Goal: Task Accomplishment & Management: Complete application form

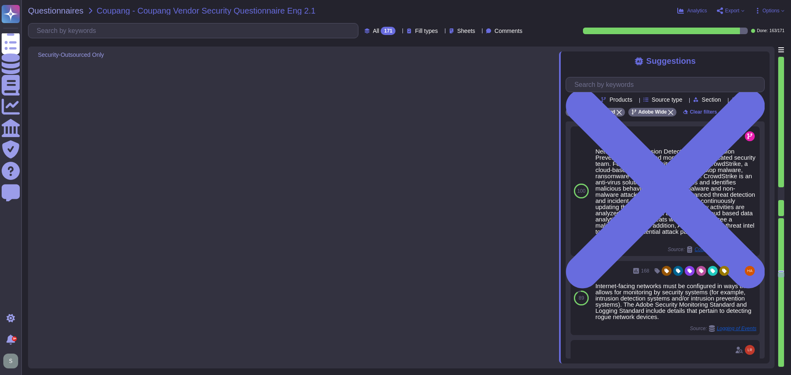
type textarea "Adobe has an internal Threat Intelligence team. Adobe leverages threat intel to…"
type textarea "Multi-factor authentication (MFA) is required for privileged accounts and activ…"
type textarea "- DMZ: Servers that are accessed from an external, insecure network, such as we…"
type textarea "Adobe employs a comprehensive approach to antivirus and EDR for its servers. Th…"
type textarea "Our company utilizes AES-256 encryption for data at rest across various solutio…"
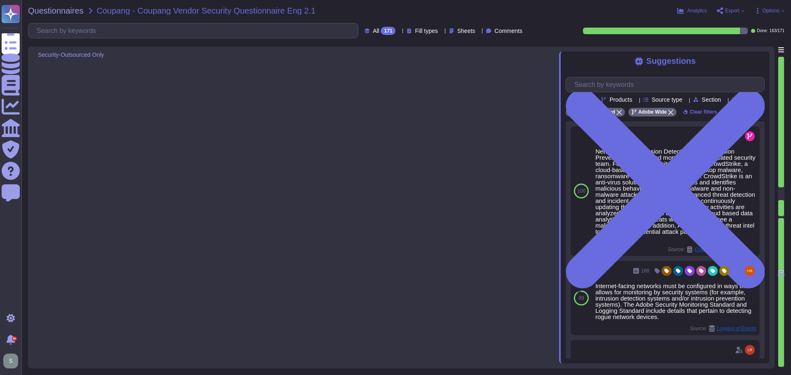
type textarea "Adobe conducts vulnerability scanning on a scheduled basis using Rapid 7 to que…"
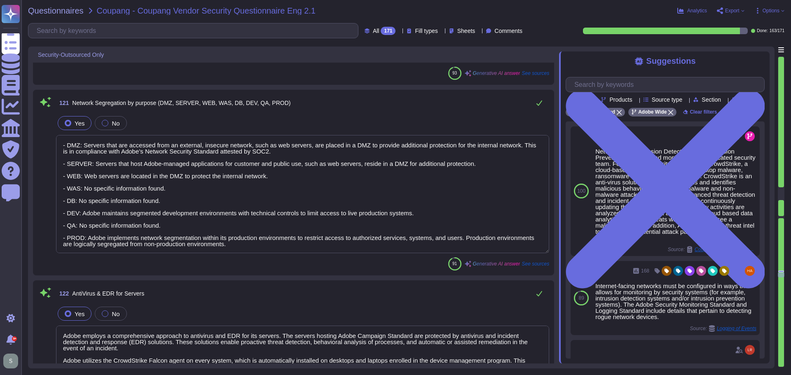
click at [159, 203] on textarea "- DMZ: Servers that are accessed from an external, insecure network, such as we…" at bounding box center [302, 194] width 493 height 118
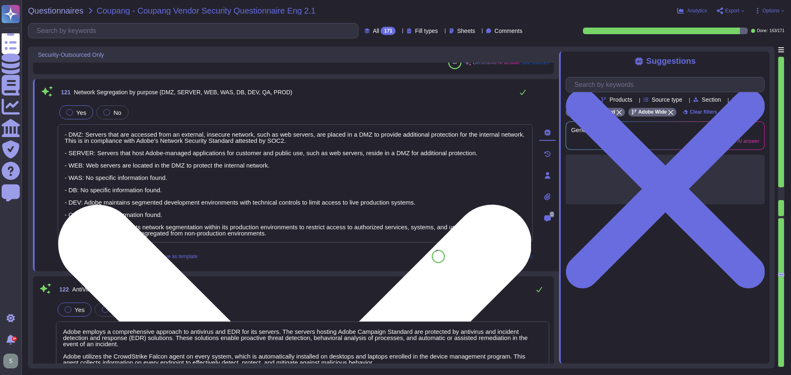
click at [170, 192] on textarea "- DMZ: Servers that are accessed from an external, insecure network, such as we…" at bounding box center [295, 183] width 475 height 118
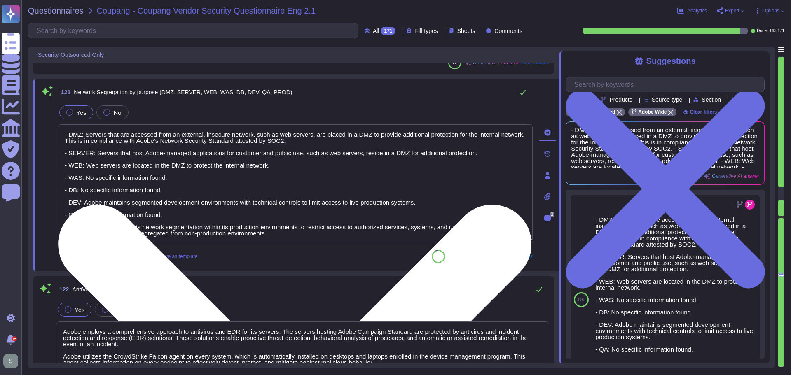
drag, startPoint x: 170, startPoint y: 215, endPoint x: 59, endPoint y: 210, distance: 111.0
click at [59, 210] on textarea "- DMZ: Servers that are accessed from an external, insecure network, such as we…" at bounding box center [295, 183] width 475 height 118
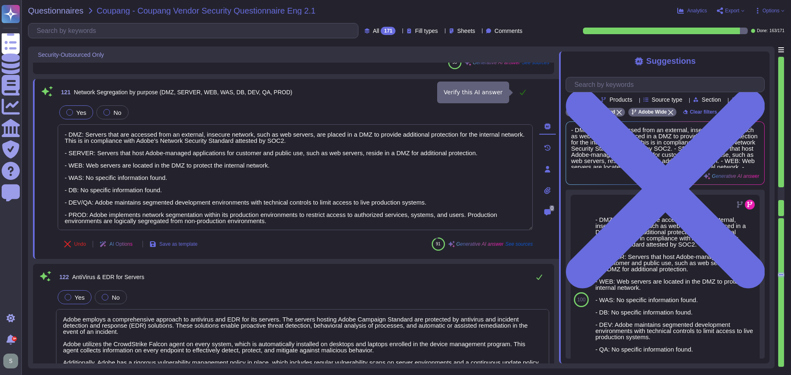
type textarea "- DMZ: Servers that are accessed from an external, insecure network, such as we…"
click at [522, 96] on button at bounding box center [523, 92] width 20 height 16
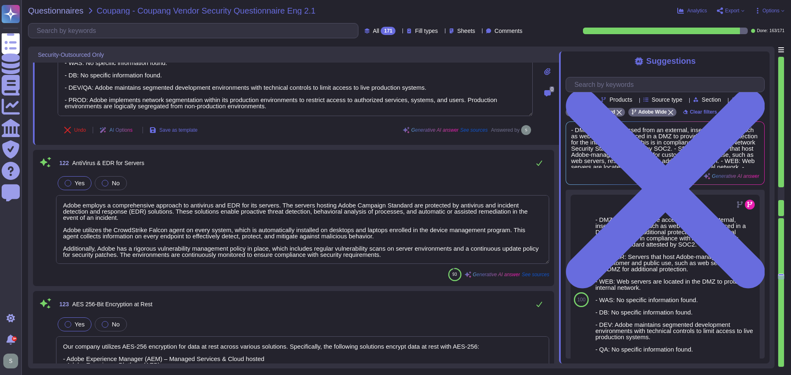
scroll to position [12196, 0]
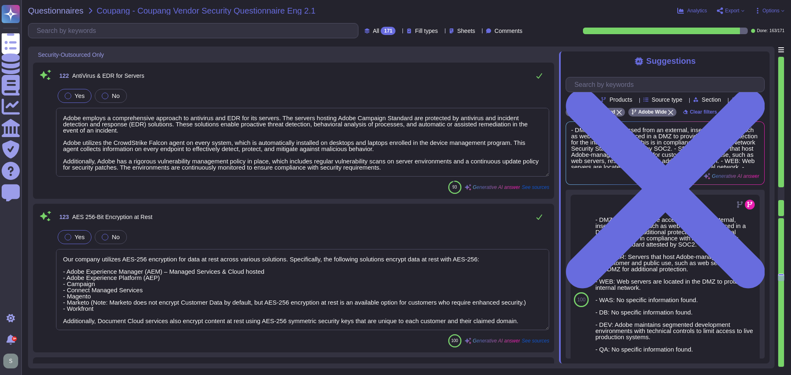
type textarea "Adobe employs a formal patch management process governed by its Vulnerability M…"
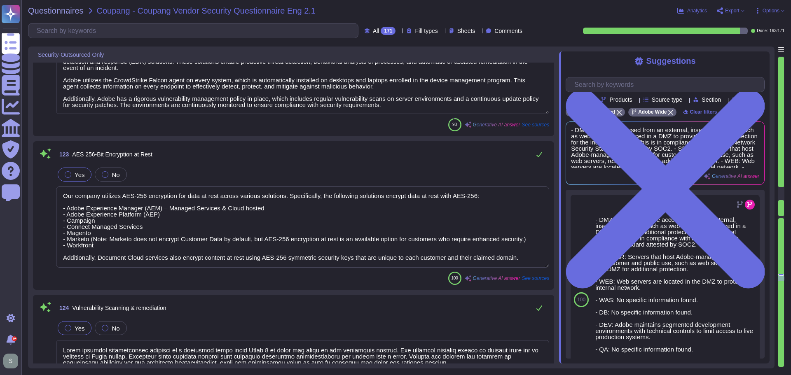
scroll to position [12319, 0]
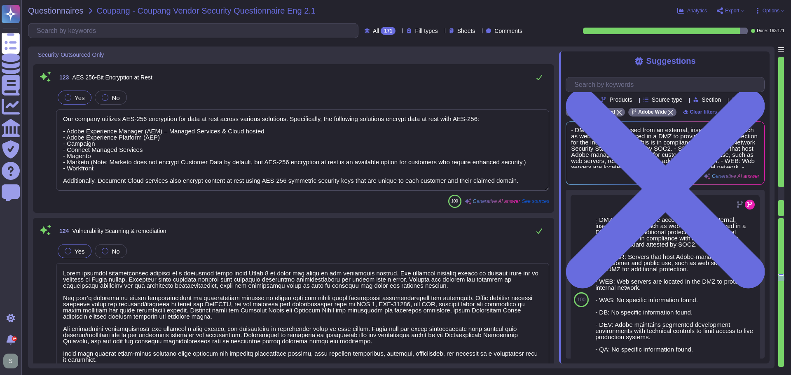
type textarea "Adobe's security hardening and baseline configuration standards are based on in…"
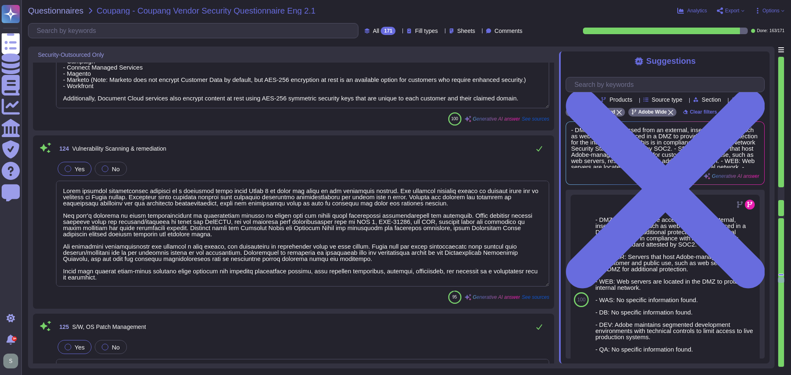
scroll to position [1, 0]
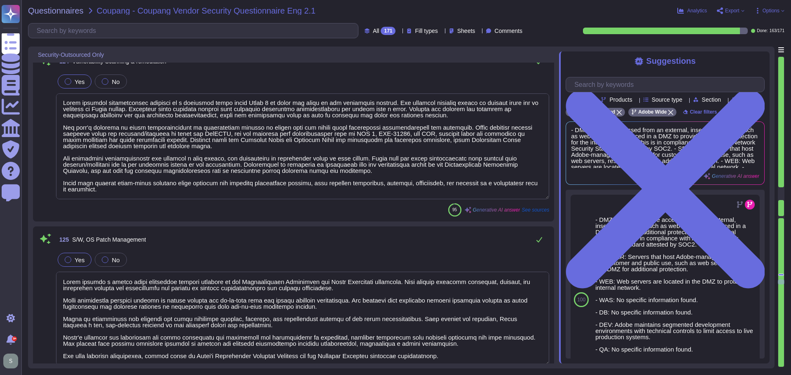
type textarea "Adobe performs periodic backups of critical operational data and configurations…"
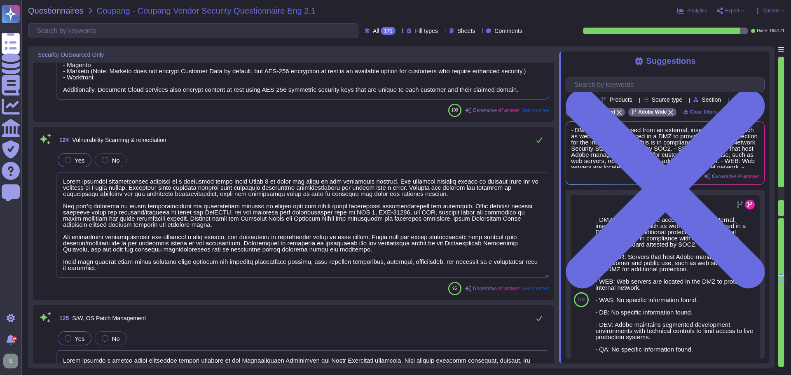
scroll to position [12319, 0]
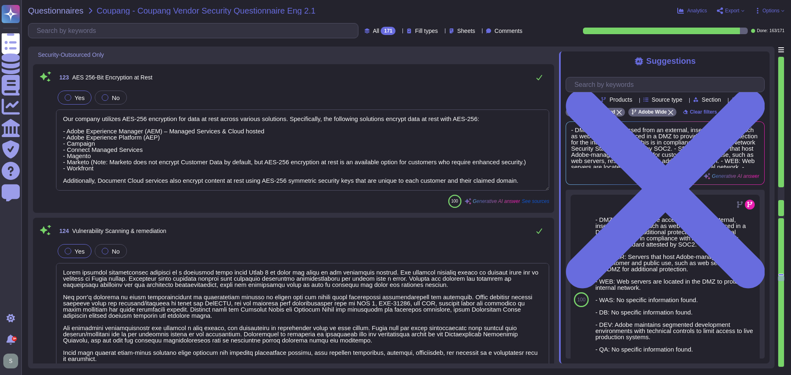
type textarea "- DMZ: Servers that are accessed from an external, insecure network, such as we…"
drag, startPoint x: 286, startPoint y: 121, endPoint x: 531, endPoint y: 183, distance: 253.3
click at [531, 183] on textarea "Our company utilizes AES-256 encryption for data at rest across various solutio…" at bounding box center [302, 150] width 493 height 81
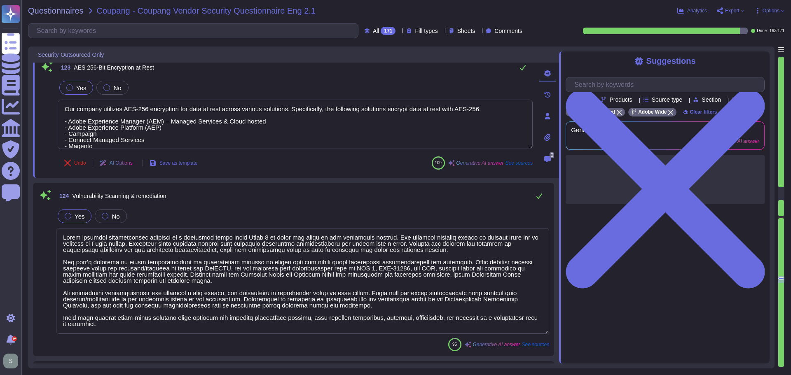
scroll to position [0, 0]
type textarea "Our company utilizes AES-256 encryption for data at rest across various solutio…"
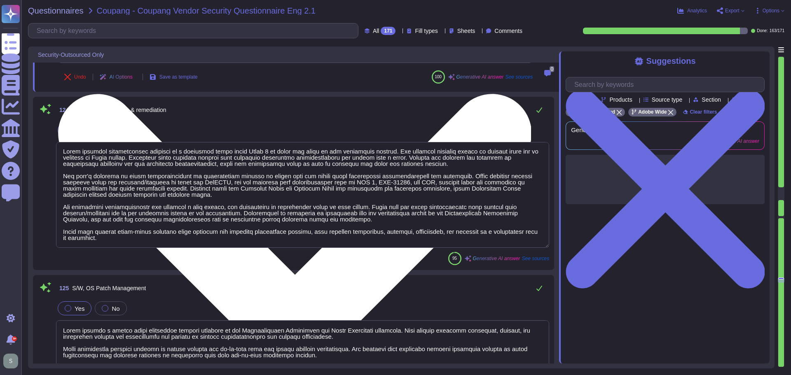
scroll to position [12402, 0]
type textarea "Adobe performs periodic backups of critical operational data and configurations…"
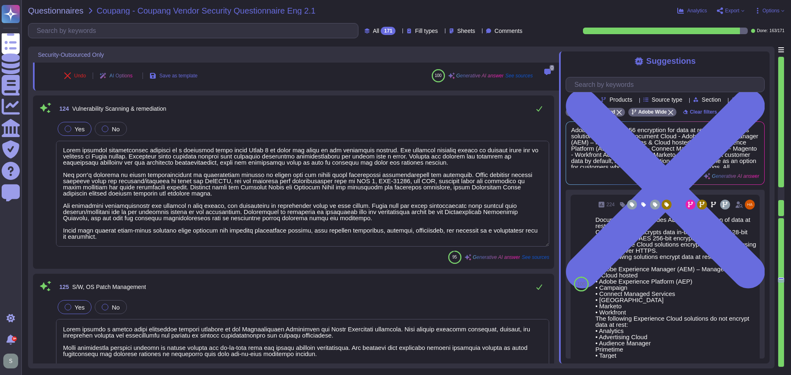
type textarea "Our company utilizes AES-256 encryption for data at rest across various solutio…"
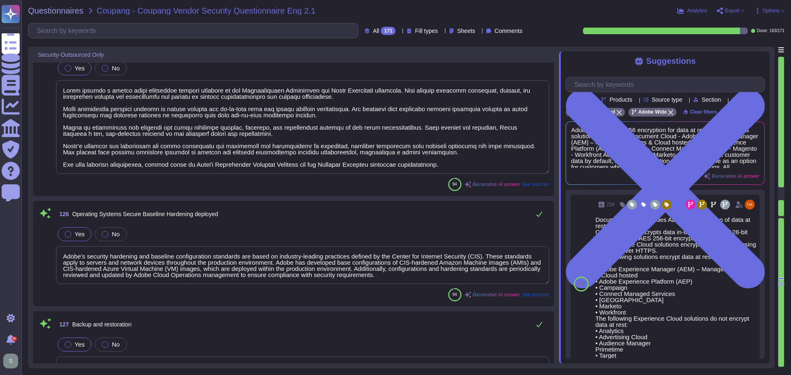
scroll to position [12649, 0]
type textarea "Our service offering includes a comprehensive audit trail and privacy logging m…"
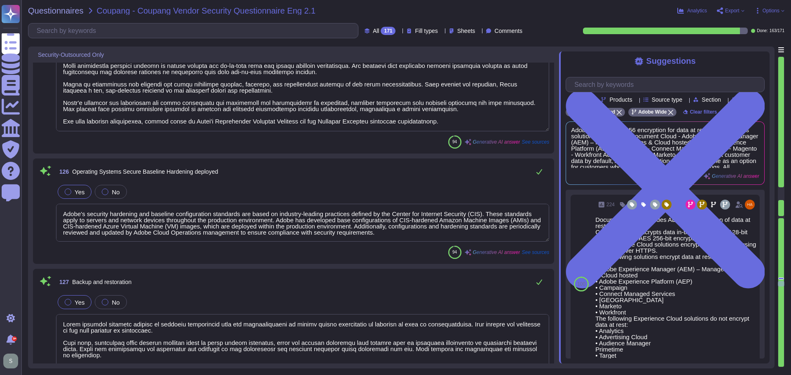
scroll to position [12731, 0]
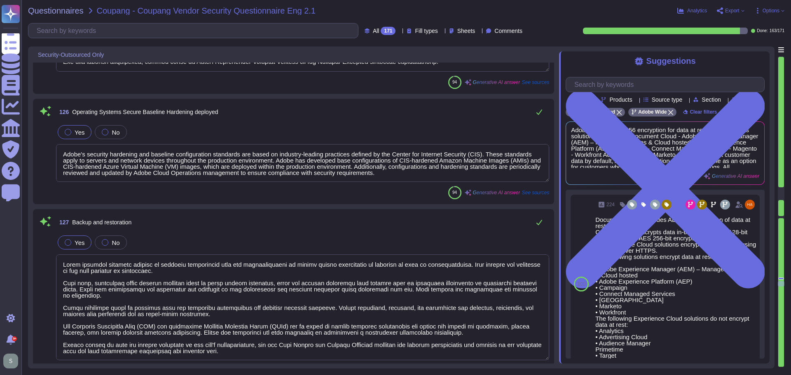
type textarea "Our solution utilizes Splunk as the SIEM for monitoring and analyzing log data.…"
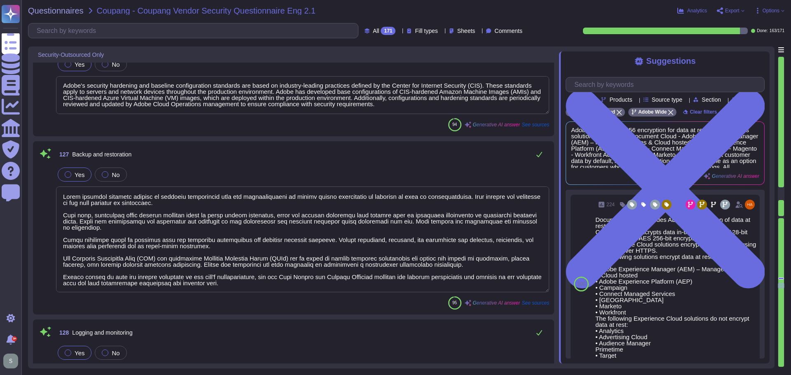
type textarea "Adobe leverages industry-standard SOAR platforms to optimize the handling of vu…"
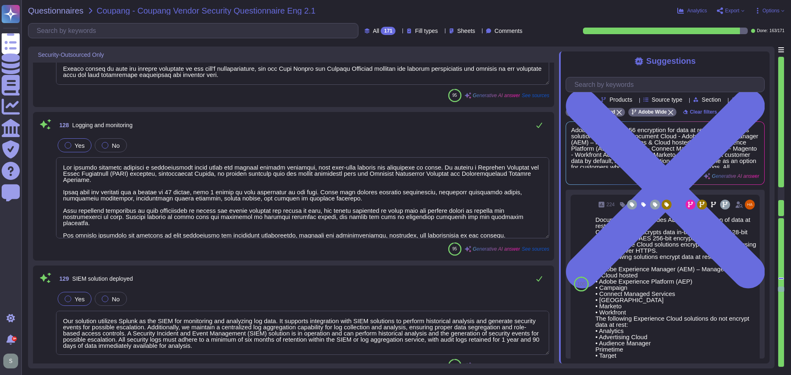
type textarea "Adobe provides 24x7x365 monitoring through its Network Operations Center (NOC) …"
type textarea "- Adobe has a documented and approved Incident Response Plan in place to assist…"
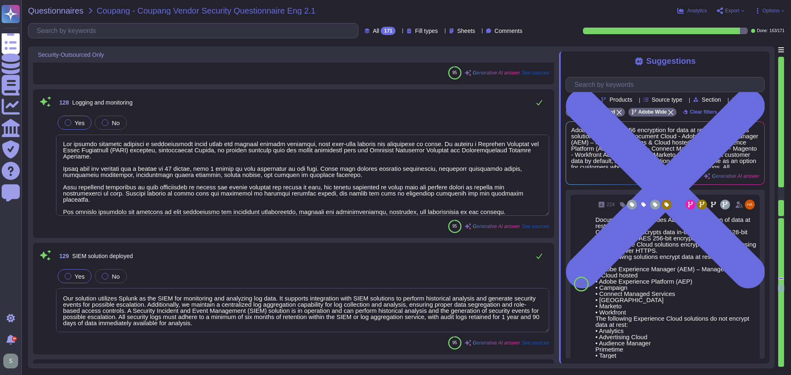
scroll to position [13184, 0]
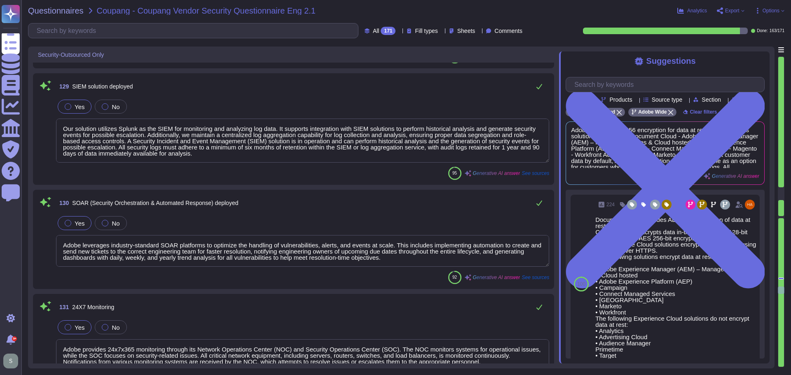
type textarea "Adobe conducts various exercises to ensure preparedness for cybersecurity incid…"
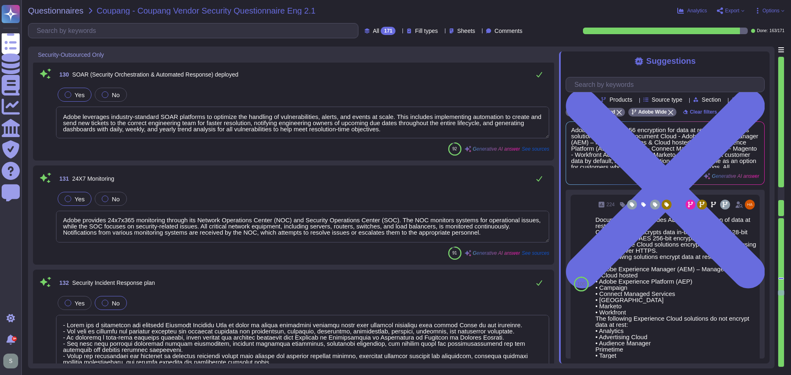
scroll to position [13390, 0]
type textarea "Adobe regularly engages approved third-party security firms on an annual basis …"
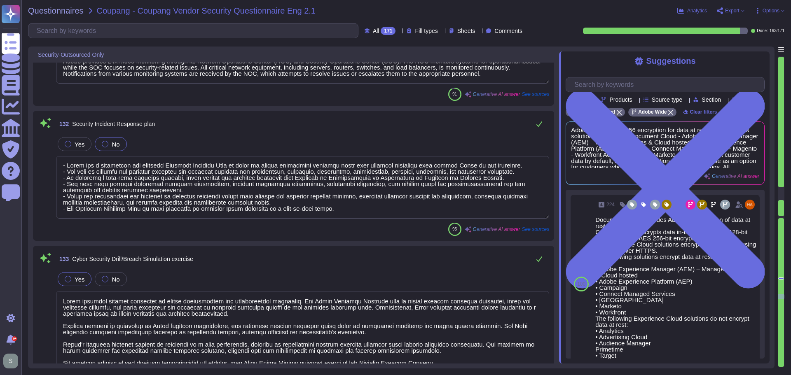
scroll to position [13555, 0]
type textarea "Adobe has a structured approach to application vulnerability response through i…"
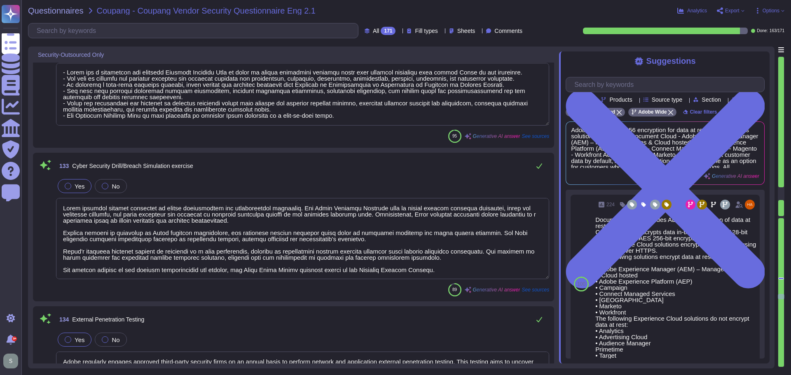
scroll to position [1, 0]
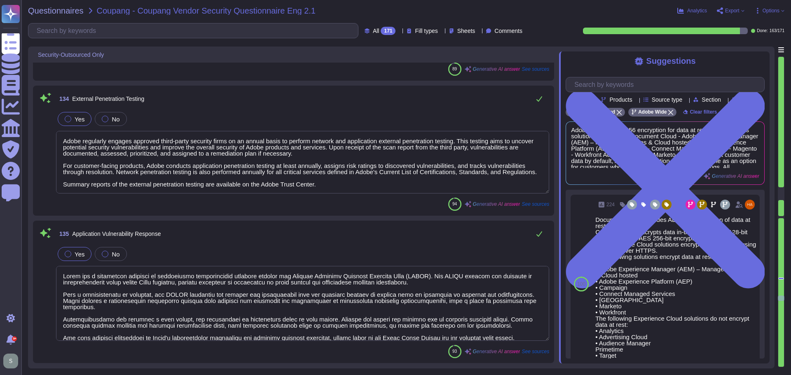
type textarea "- Logs are retained for a minimum period of one year. - Logs must be retained w…"
type textarea "Adobe subscribes to industry-wide vulnerability announcement lists, including U…"
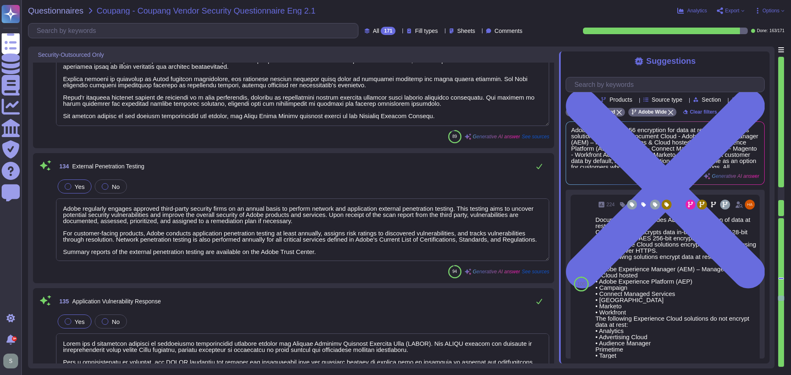
scroll to position [13638, 0]
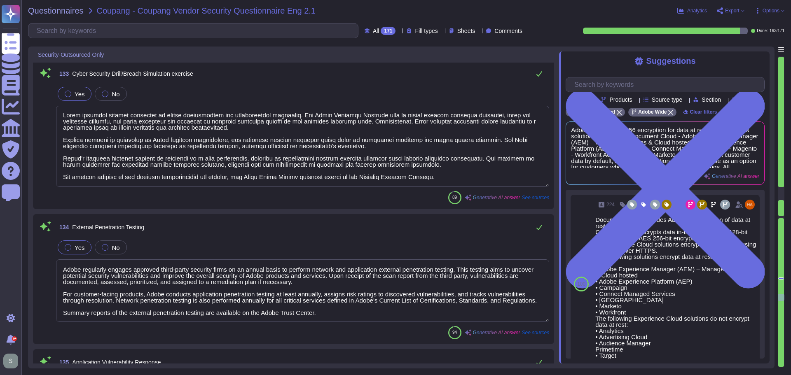
type textarea "Adobe provides 24x7x365 monitoring through its Network Operations Center (NOC) …"
